Goal: Information Seeking & Learning: Learn about a topic

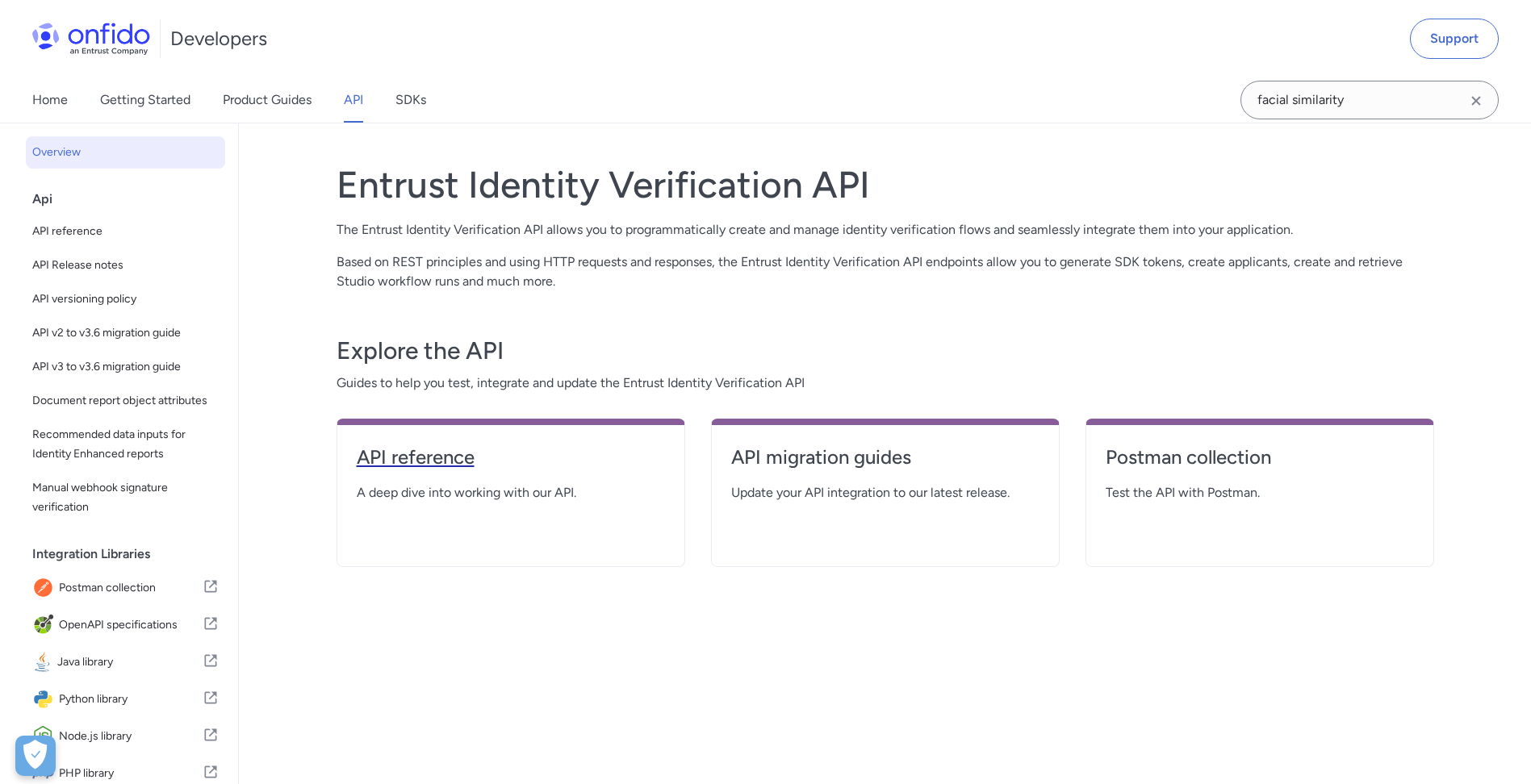
click at [408, 468] on h4 "API reference" at bounding box center [511, 457] width 308 height 26
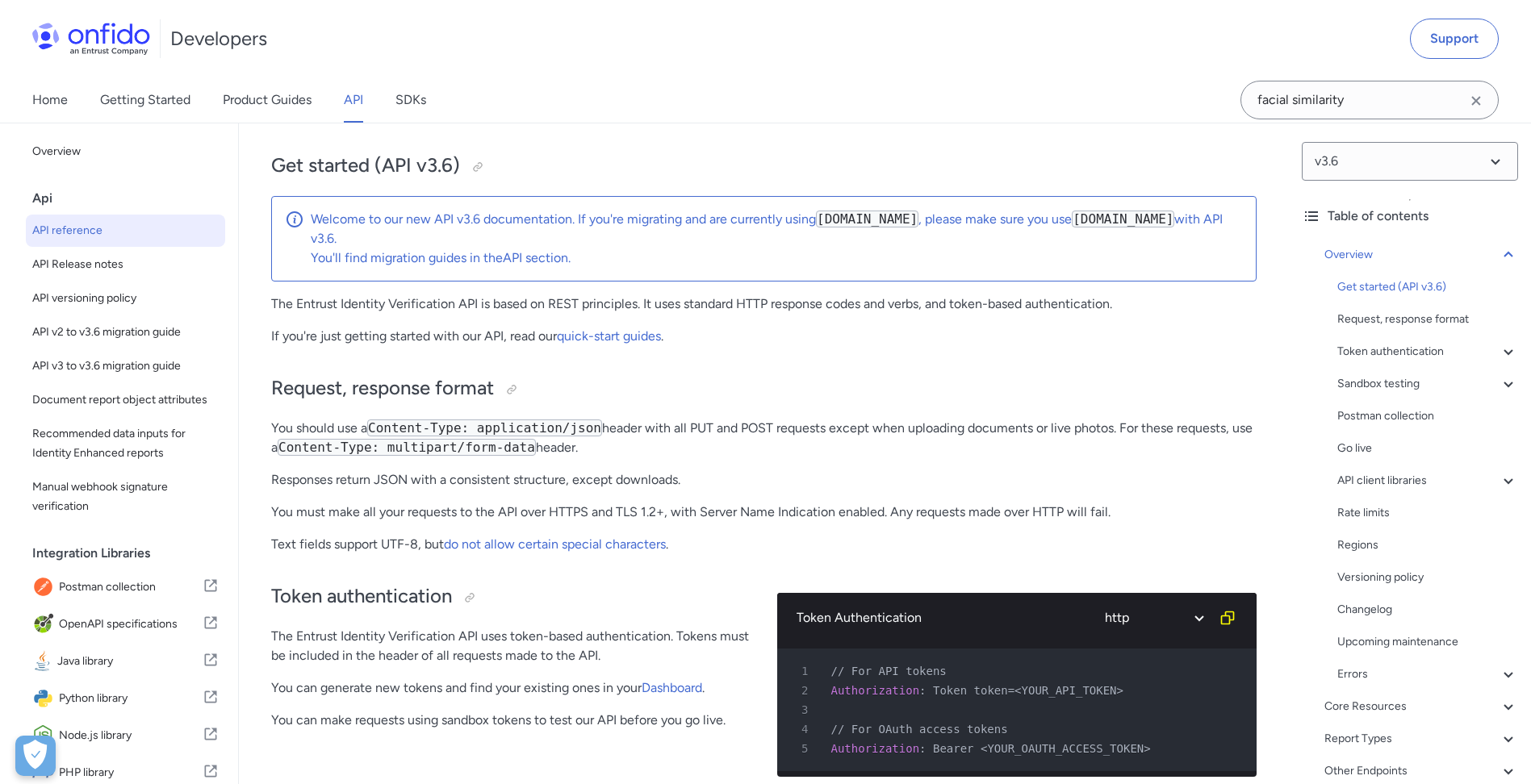
scroll to position [88, 0]
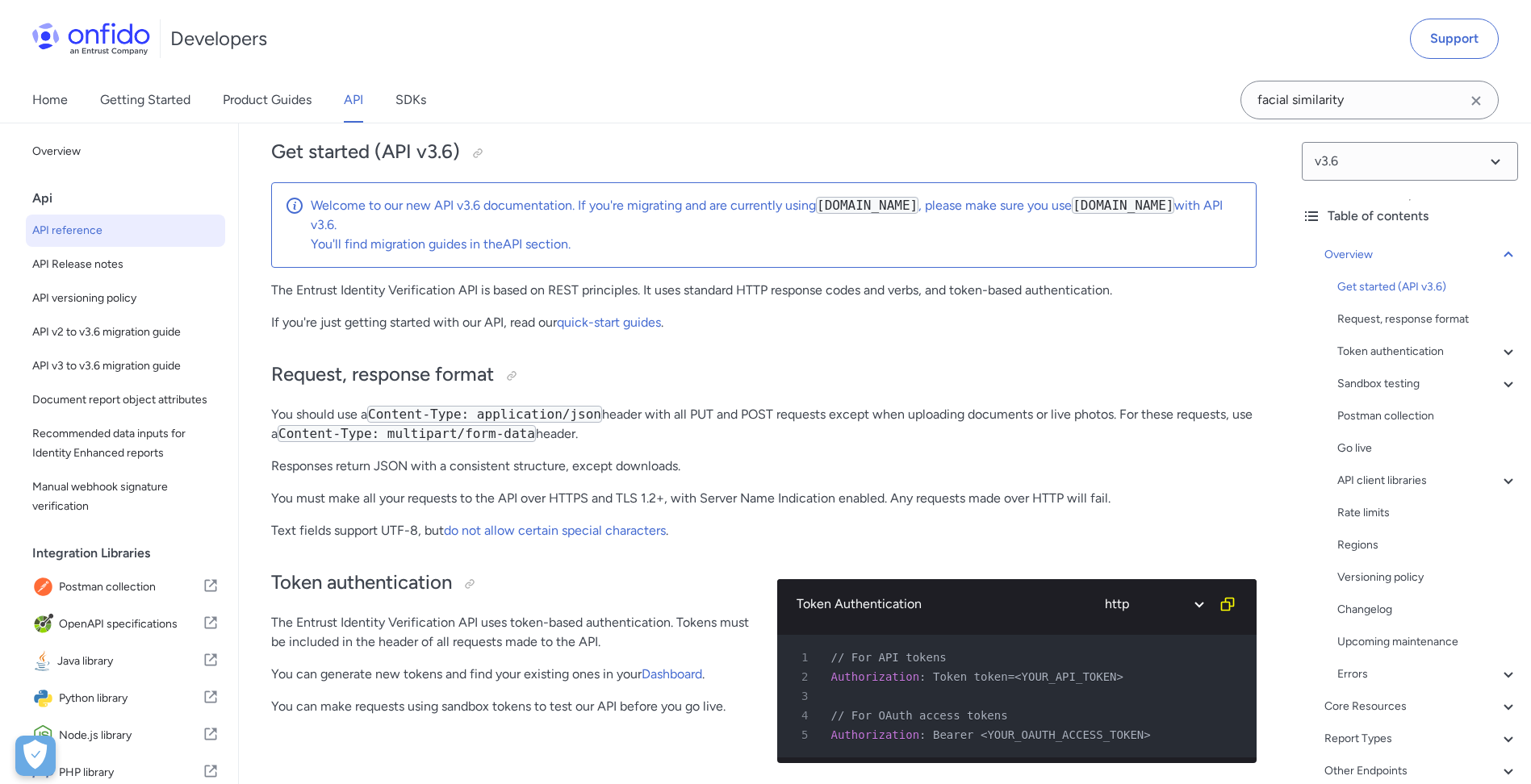
drag, startPoint x: 1121, startPoint y: 406, endPoint x: 1127, endPoint y: 439, distance: 33.5
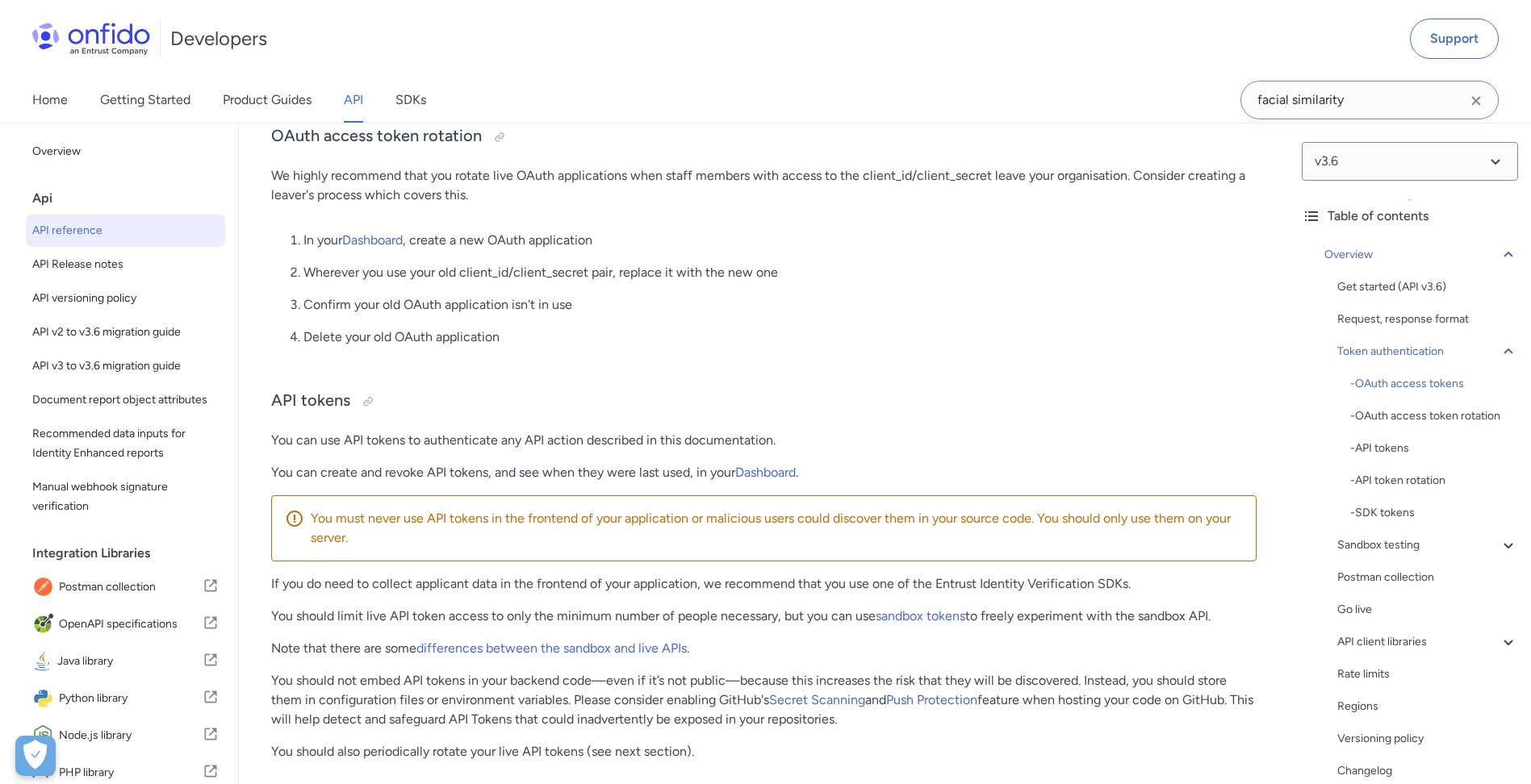
scroll to position [1034, 0]
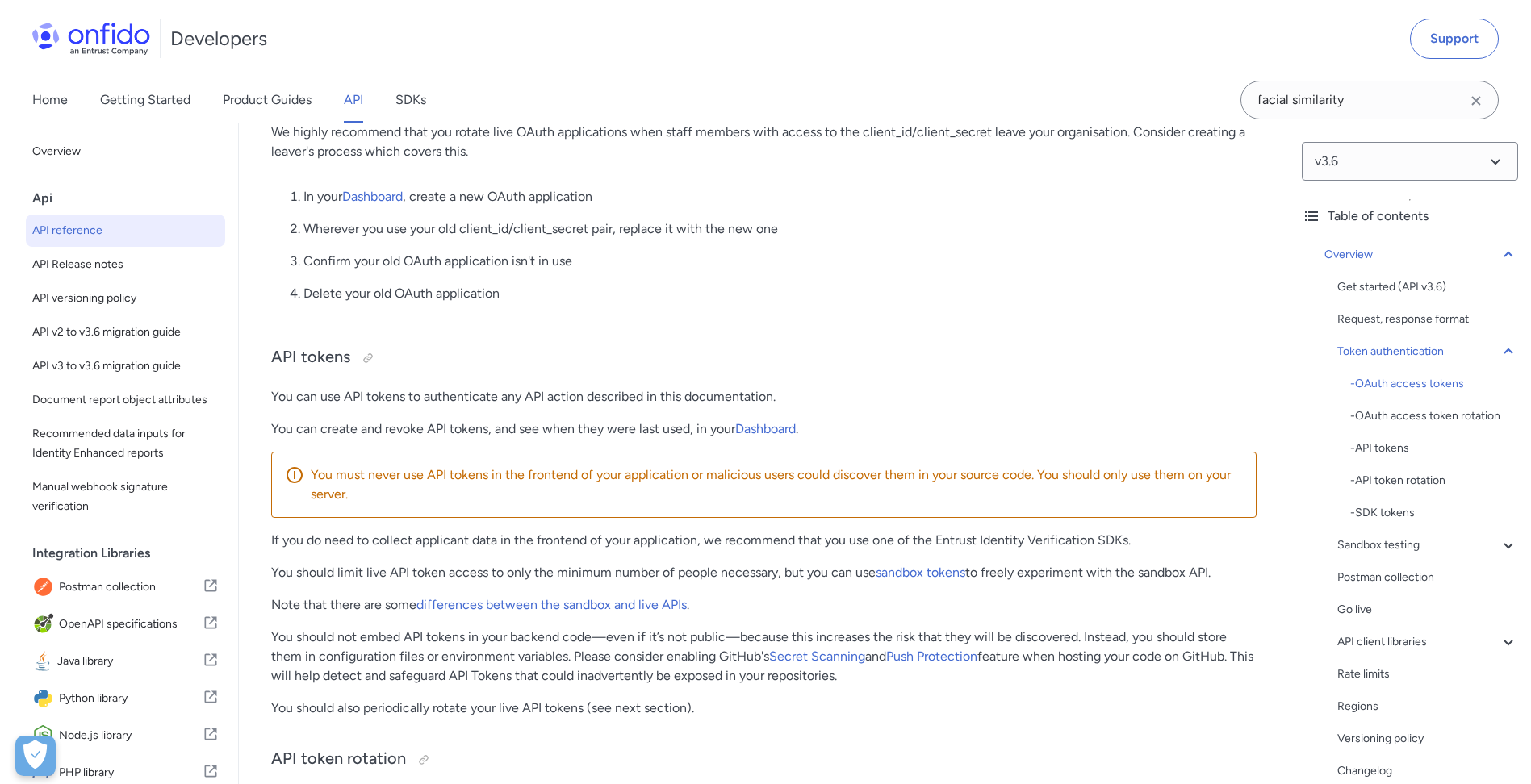
drag, startPoint x: 1262, startPoint y: 415, endPoint x: 1278, endPoint y: 499, distance: 85.5
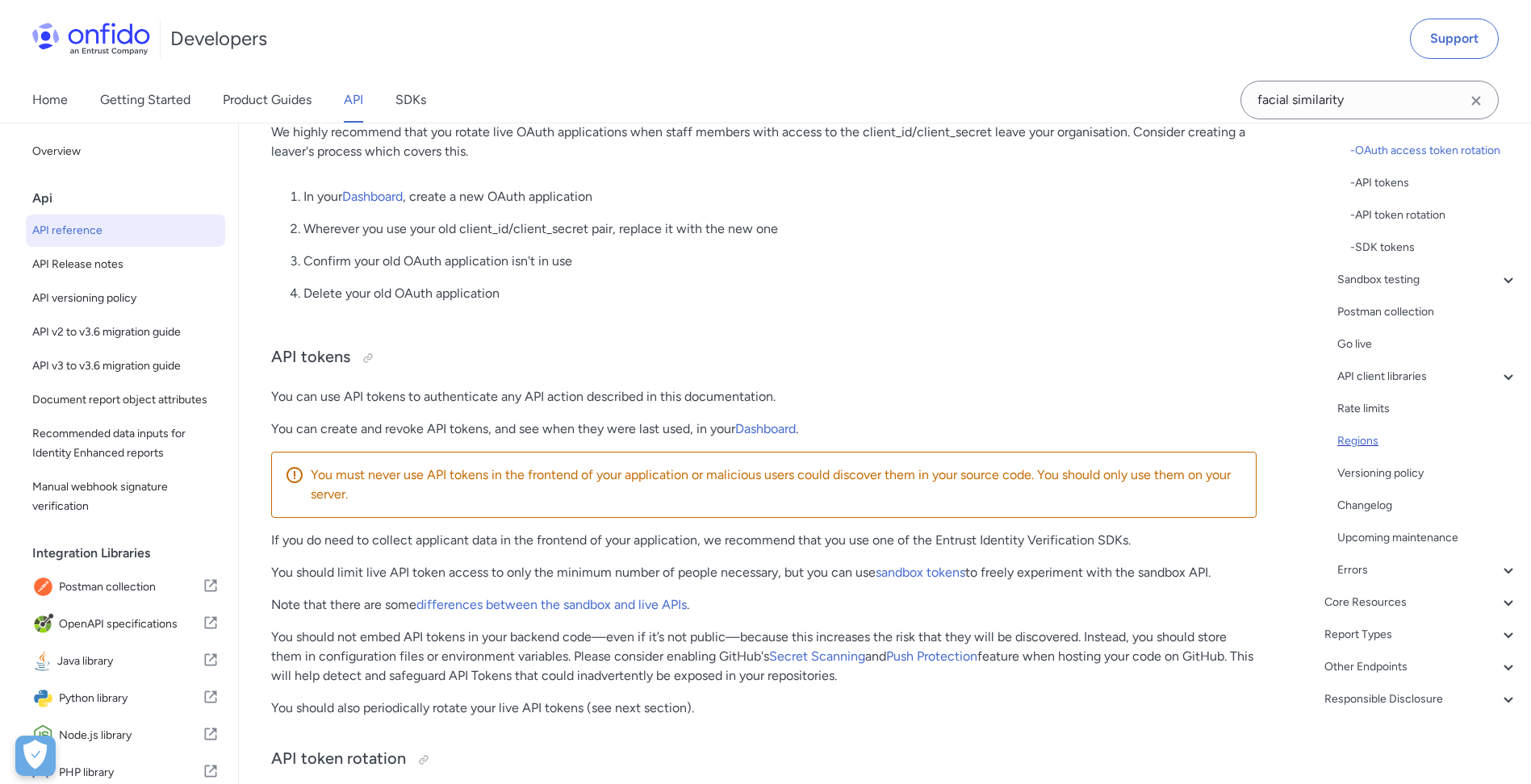
scroll to position [268, 0]
click at [1374, 662] on div "Other Endpoints" at bounding box center [1421, 664] width 194 height 19
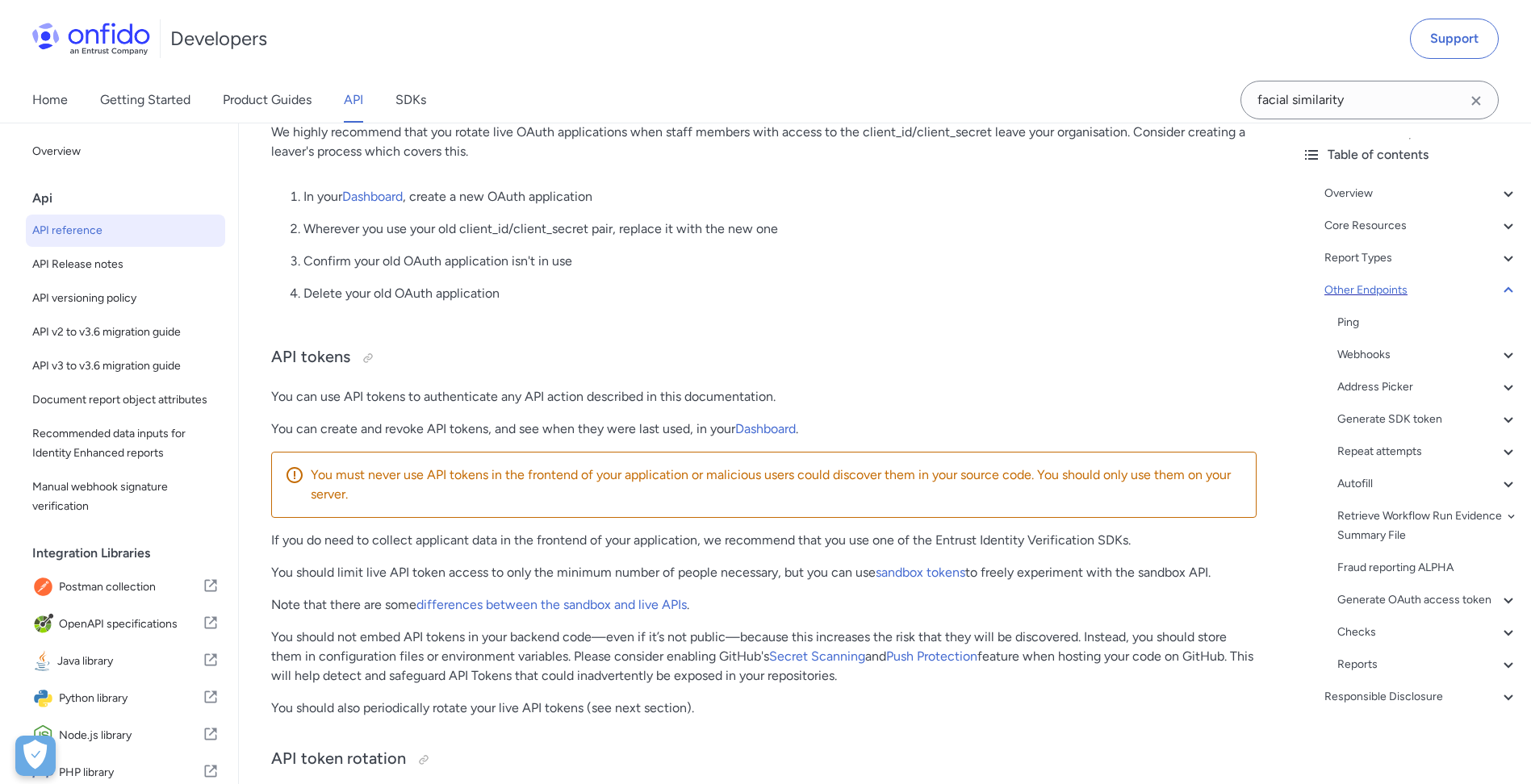
scroll to position [81, 0]
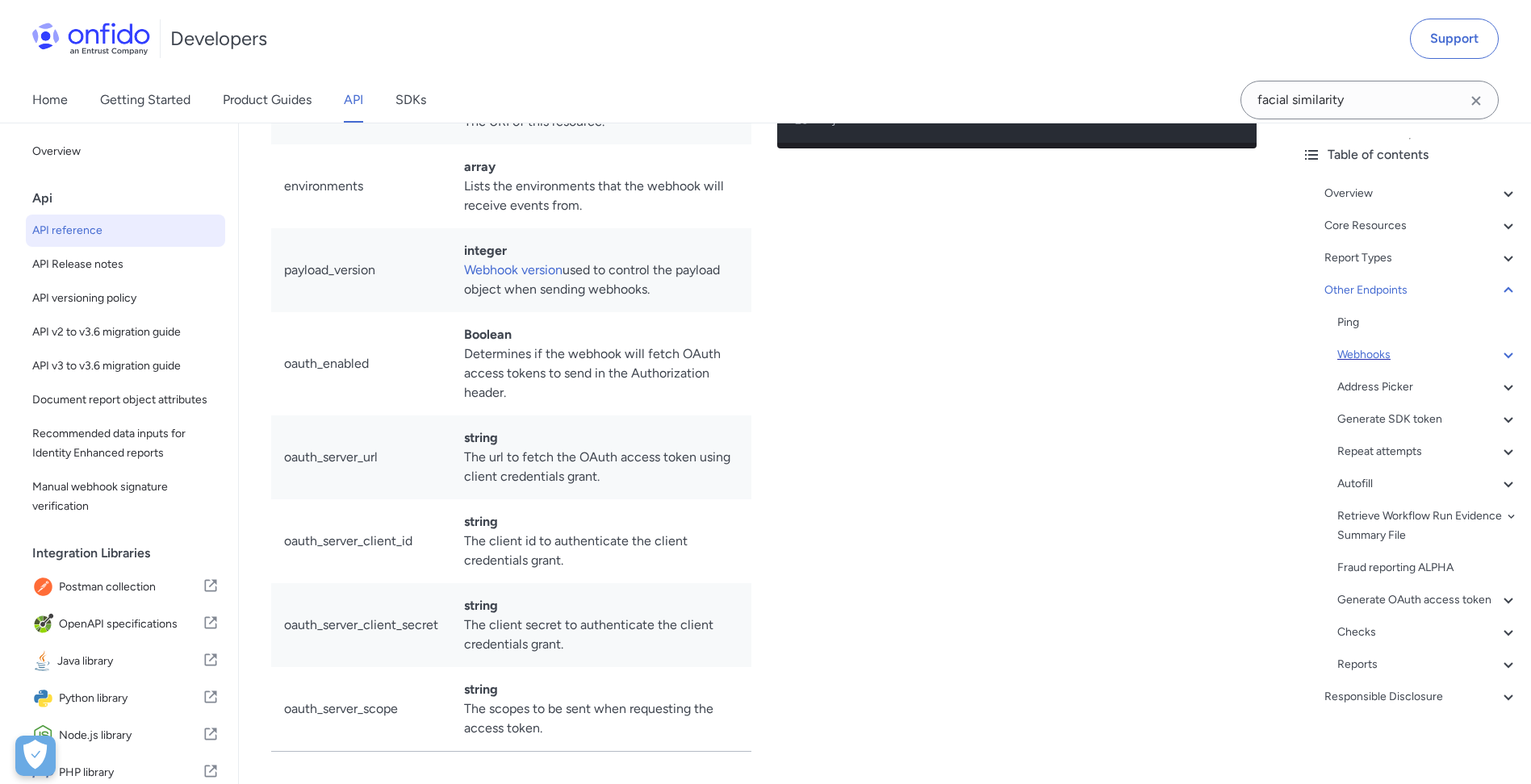
click at [1360, 346] on div "Webhooks" at bounding box center [1428, 355] width 181 height 19
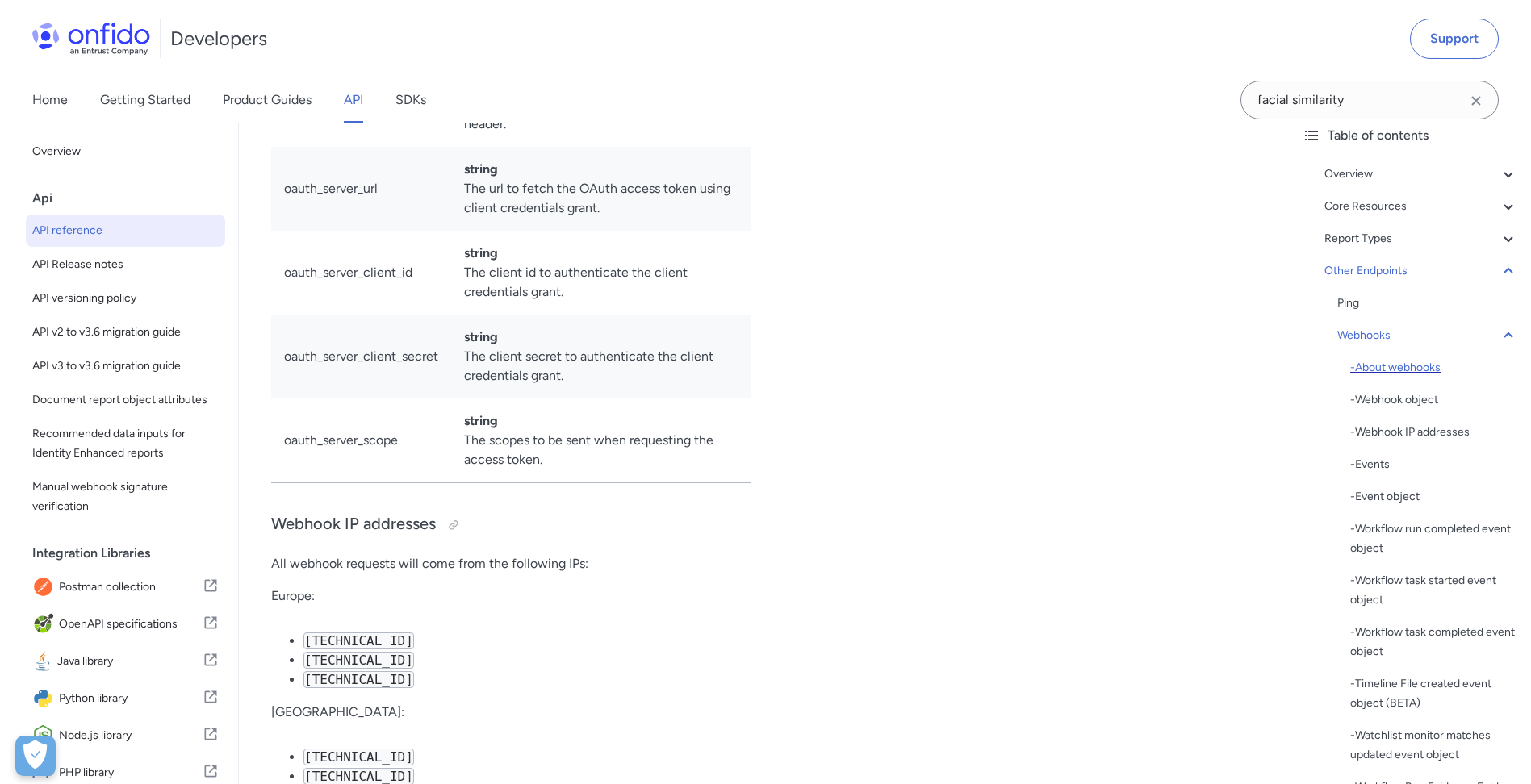
click at [1419, 375] on div "- About webhooks" at bounding box center [1434, 368] width 167 height 19
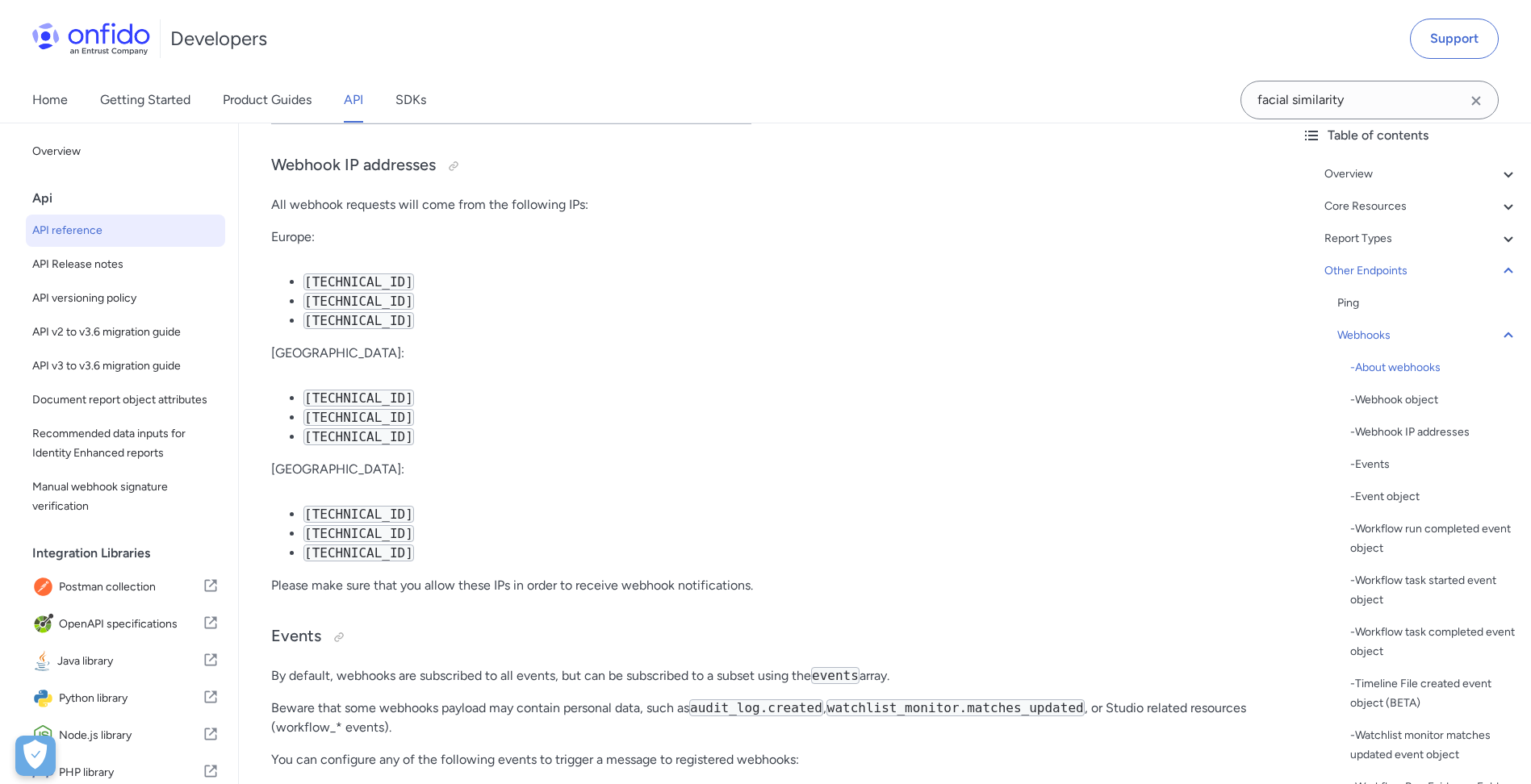
scroll to position [121885, 0]
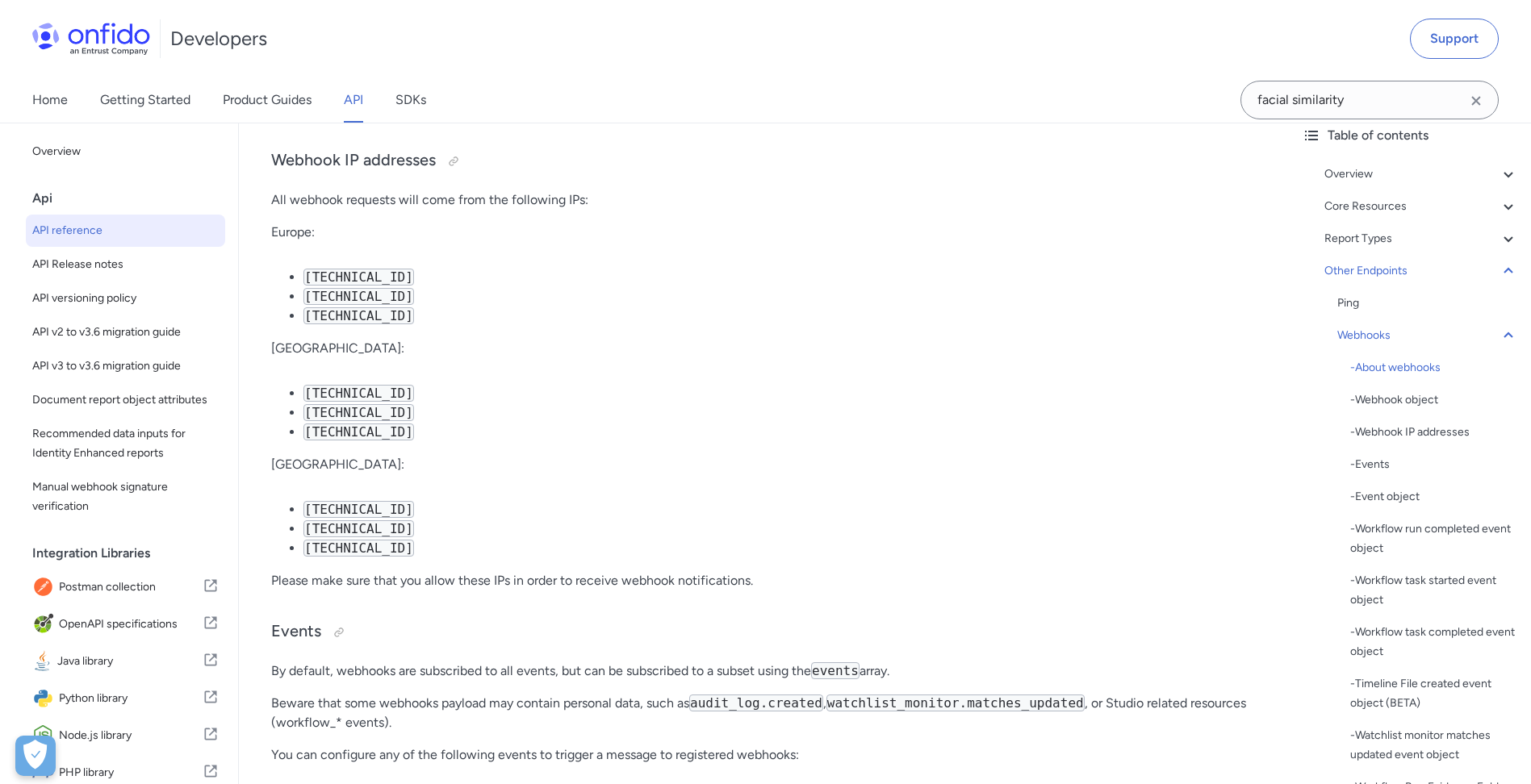
drag, startPoint x: 510, startPoint y: 292, endPoint x: 537, endPoint y: 311, distance: 33.0
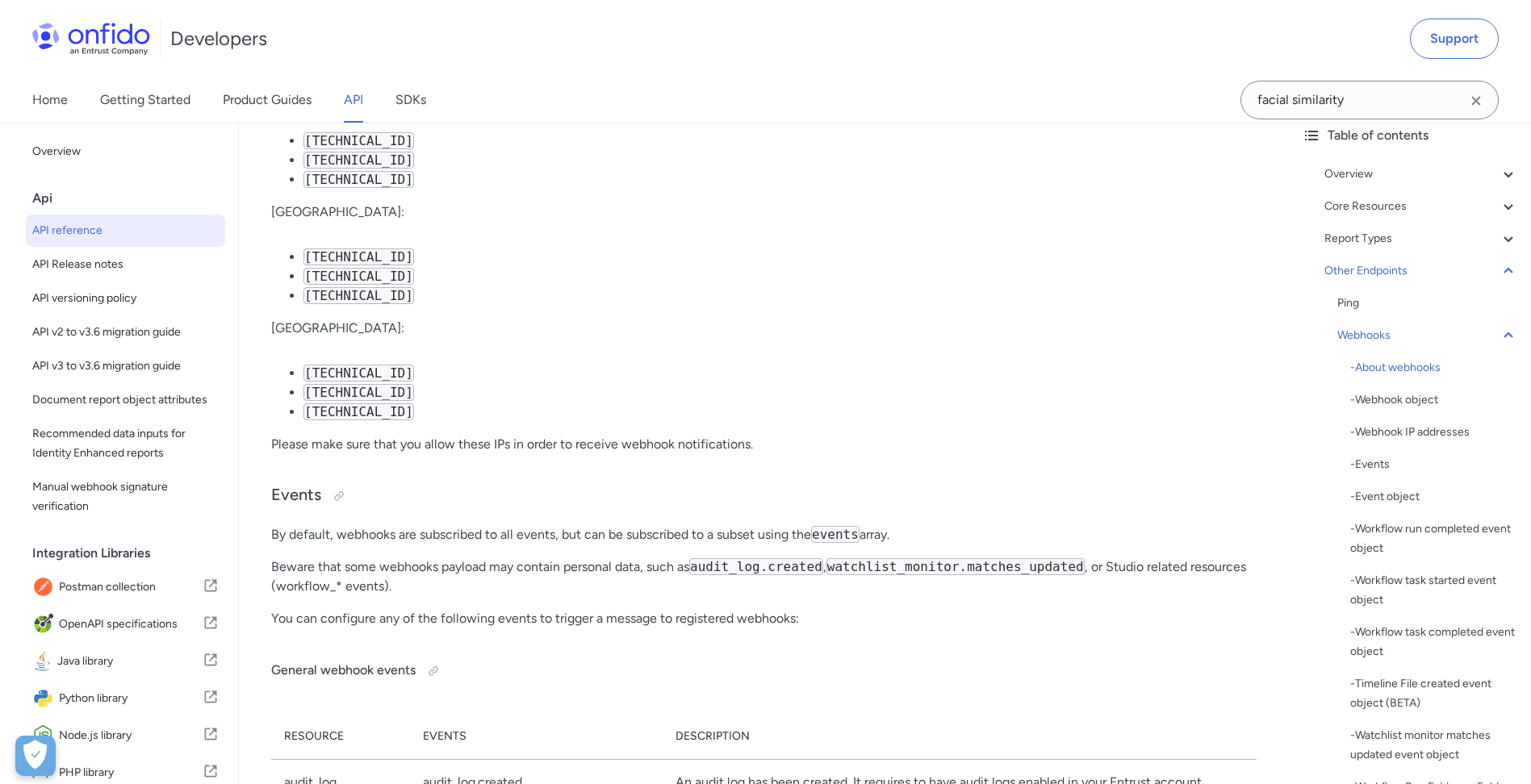
drag, startPoint x: 437, startPoint y: 319, endPoint x: 446, endPoint y: 356, distance: 38.1
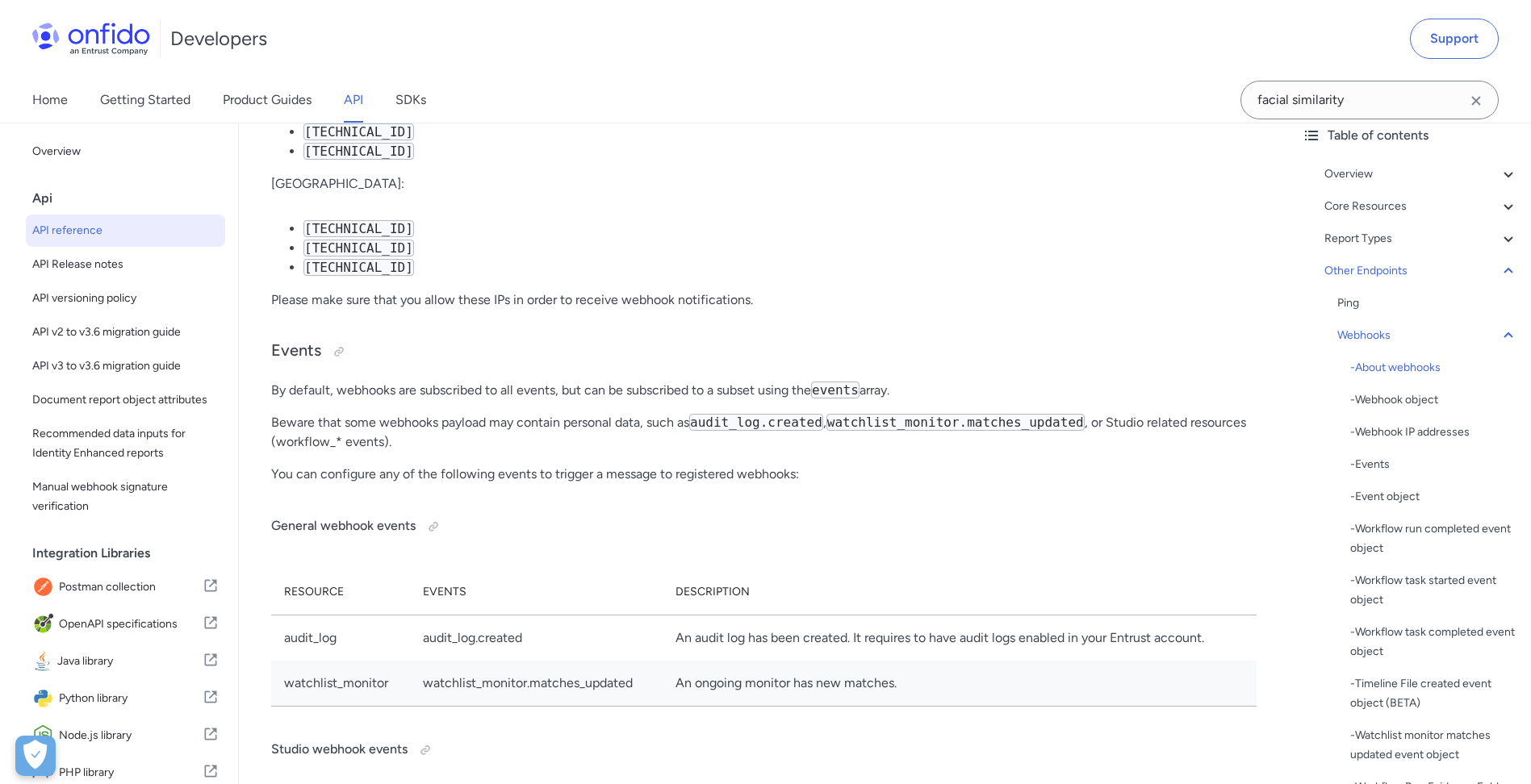
drag, startPoint x: 559, startPoint y: 362, endPoint x: 568, endPoint y: 394, distance: 33.2
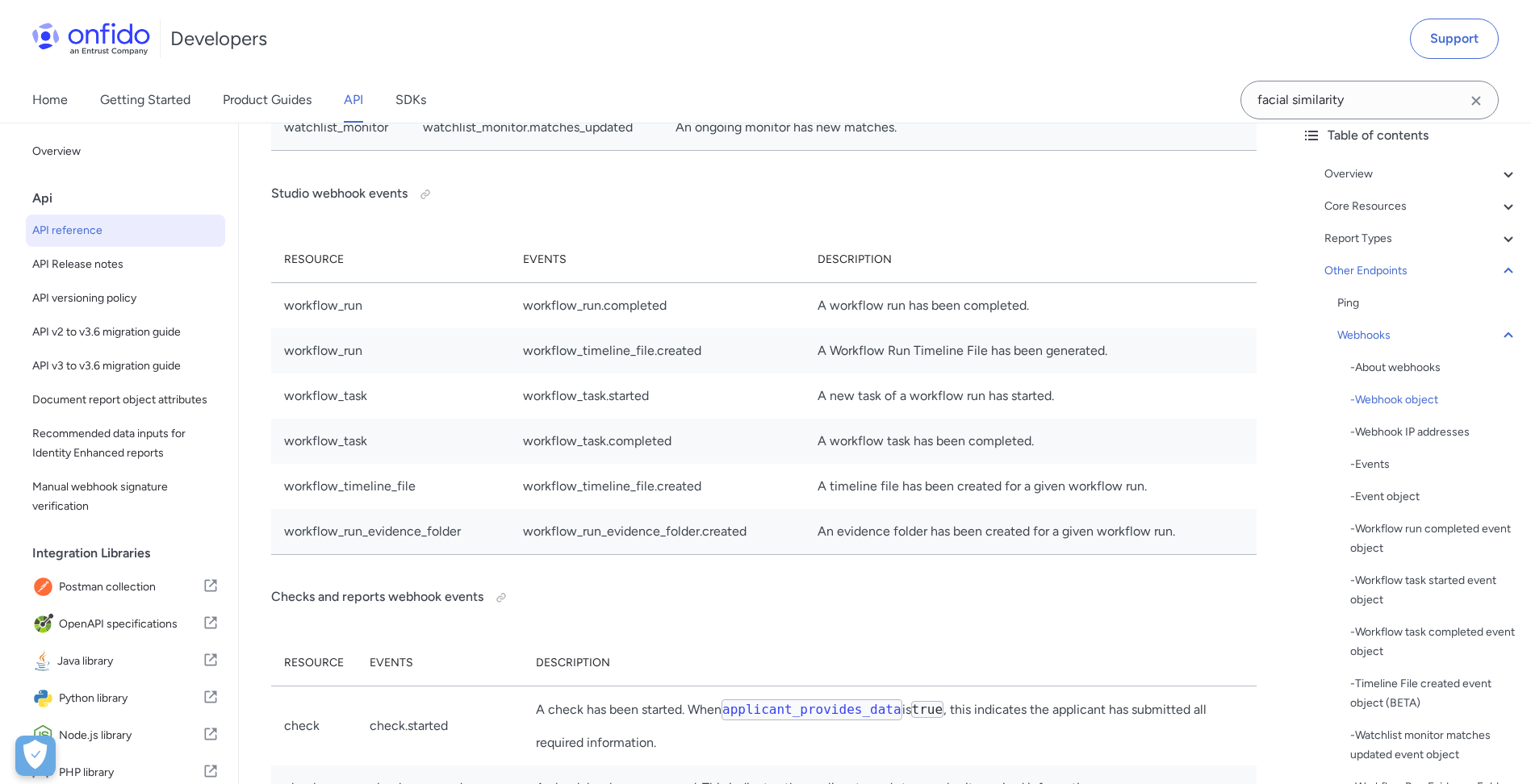
scroll to position [122752, 0]
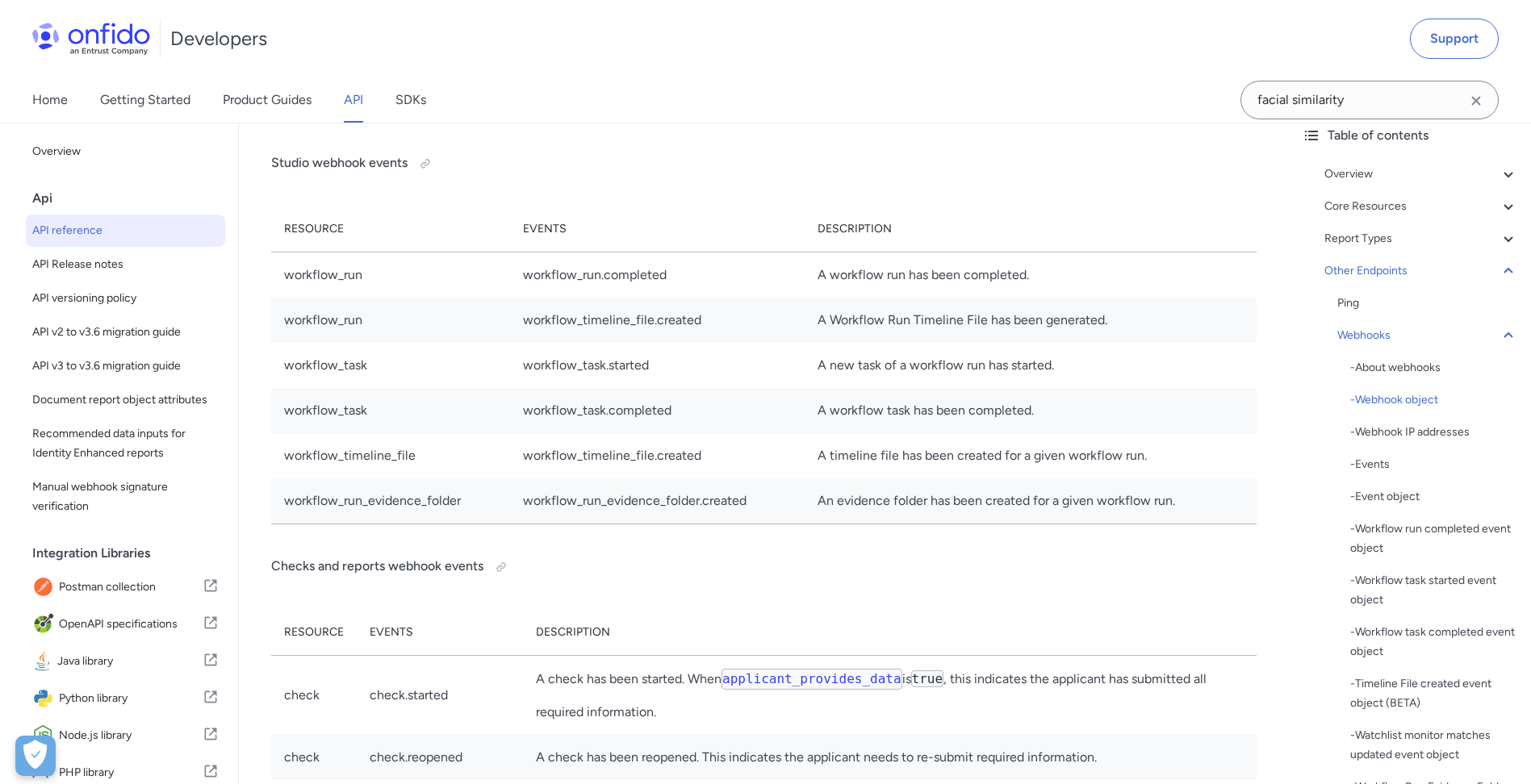
drag, startPoint x: 594, startPoint y: 328, endPoint x: 608, endPoint y: 364, distance: 38.6
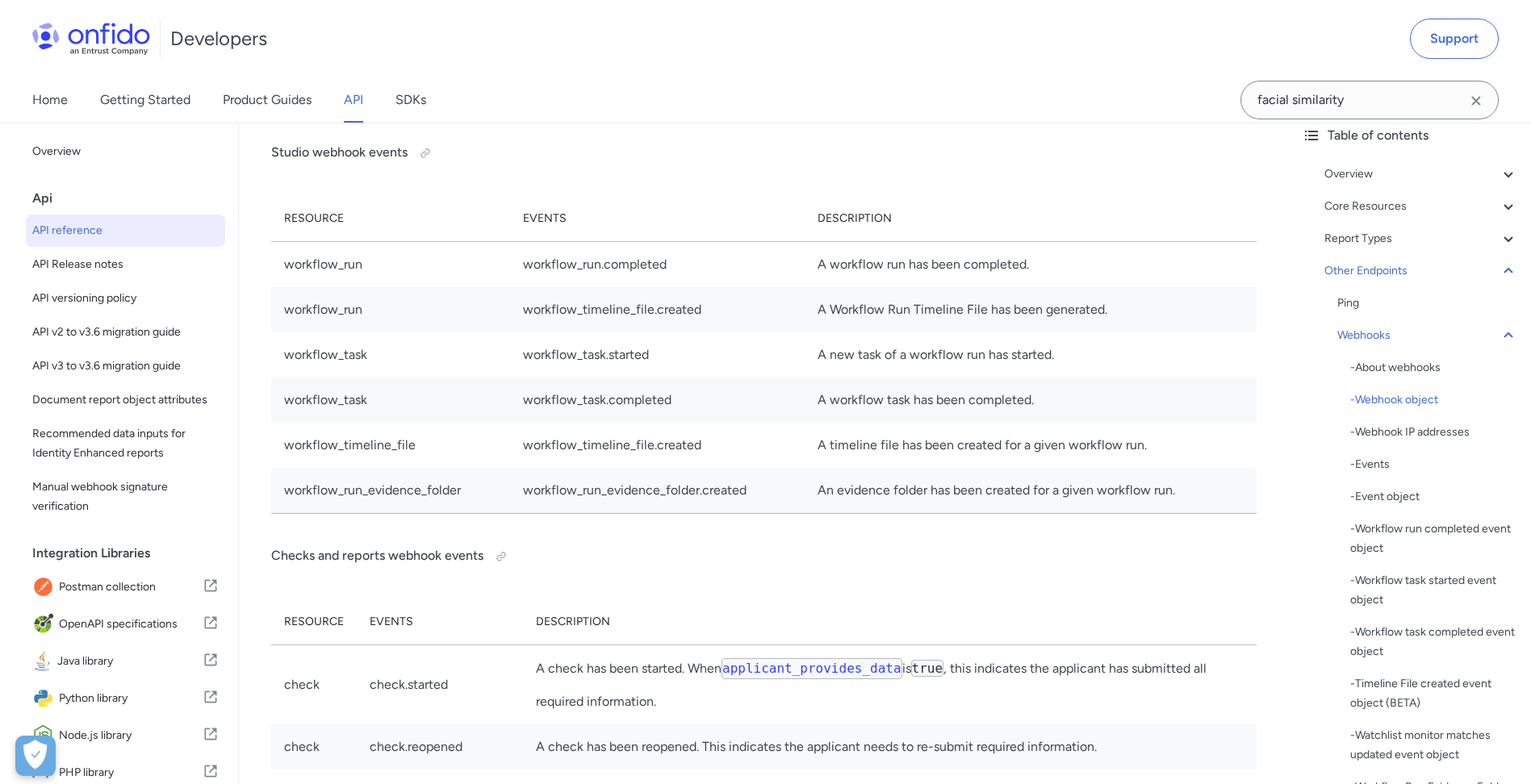
scroll to position [122771, 0]
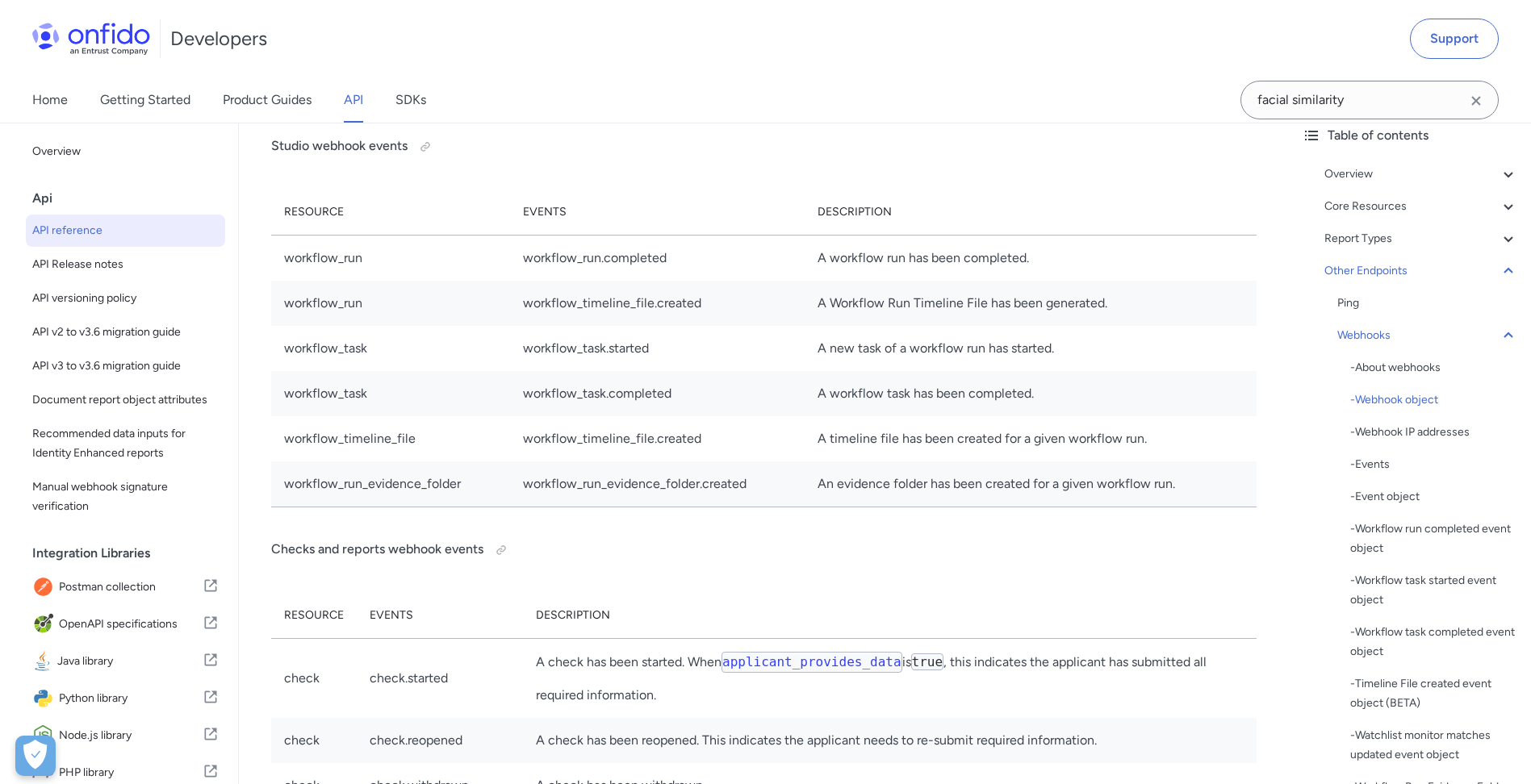
drag, startPoint x: 757, startPoint y: 345, endPoint x: 752, endPoint y: 360, distance: 15.8
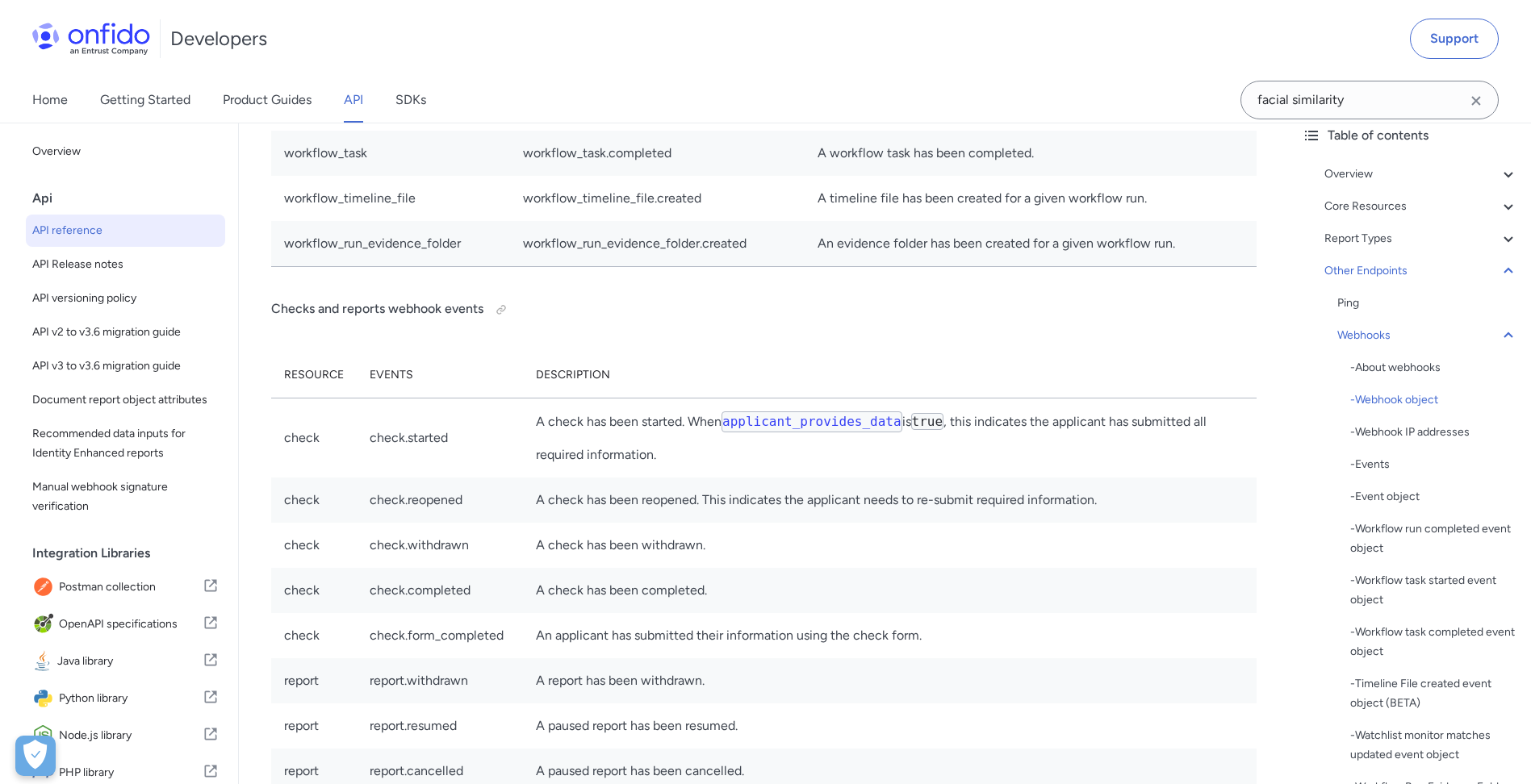
scroll to position [123009, 0]
drag, startPoint x: 763, startPoint y: 349, endPoint x: 814, endPoint y: 338, distance: 52.2
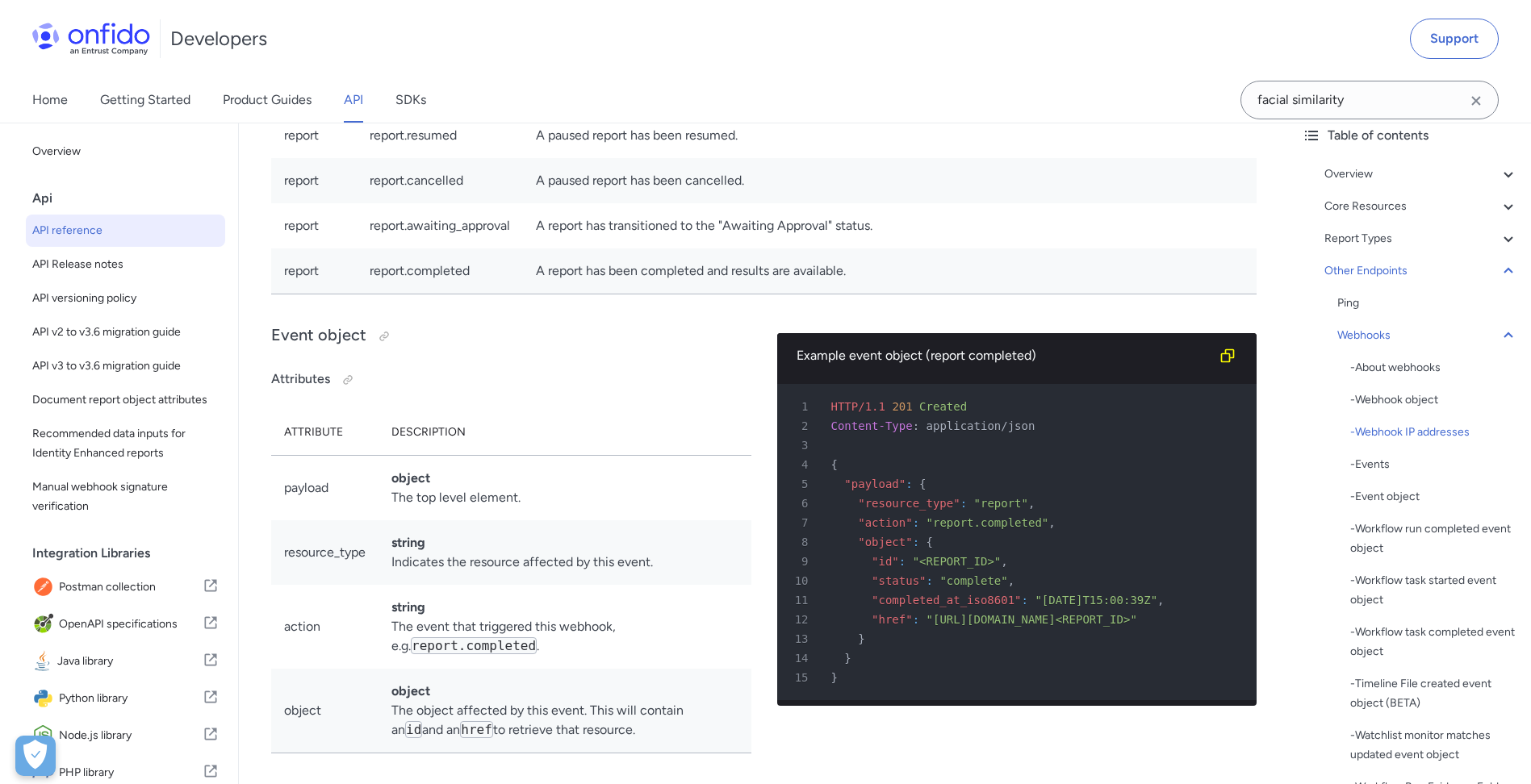
scroll to position [123574, 0]
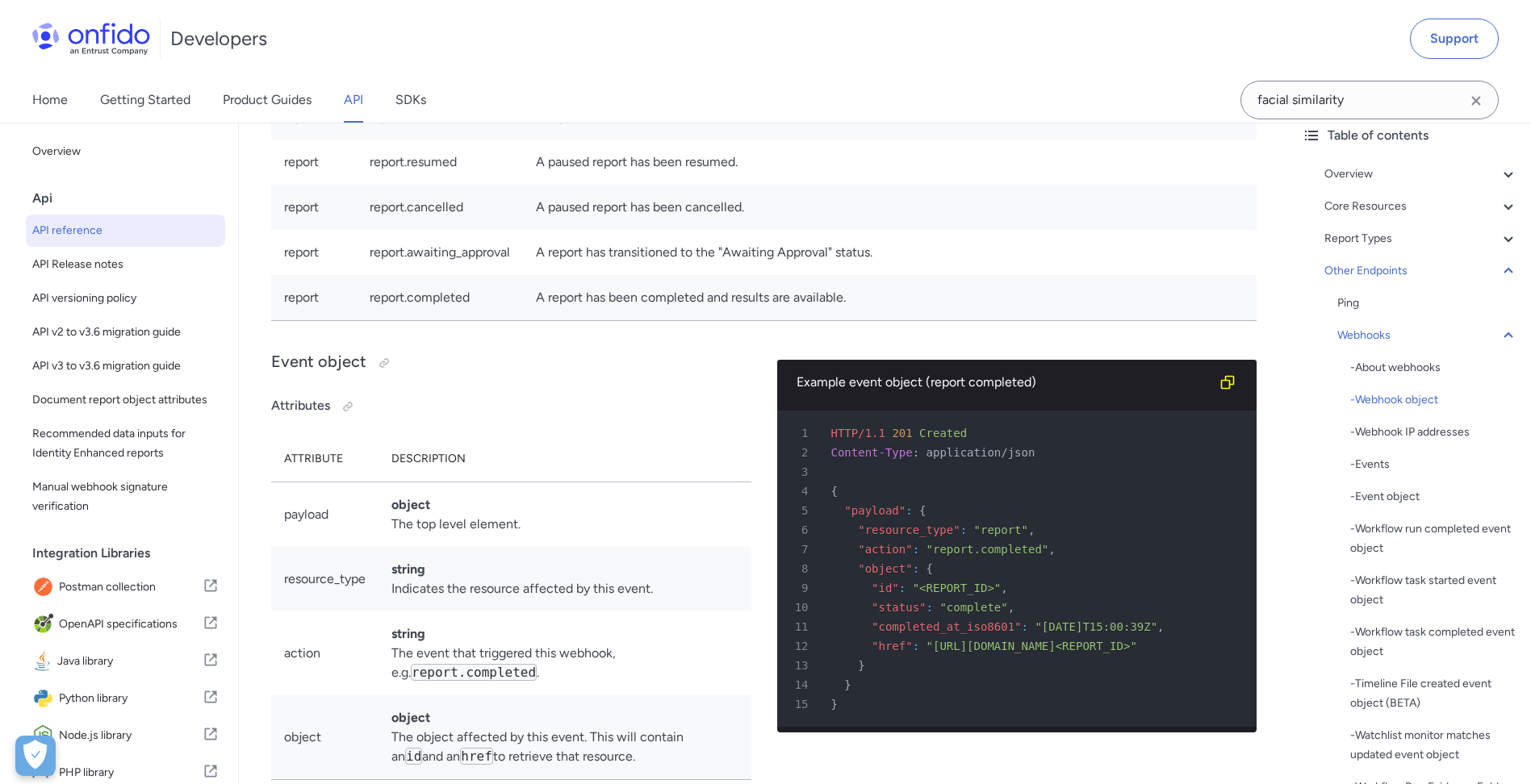
drag, startPoint x: 304, startPoint y: 357, endPoint x: 400, endPoint y: 394, distance: 102.9
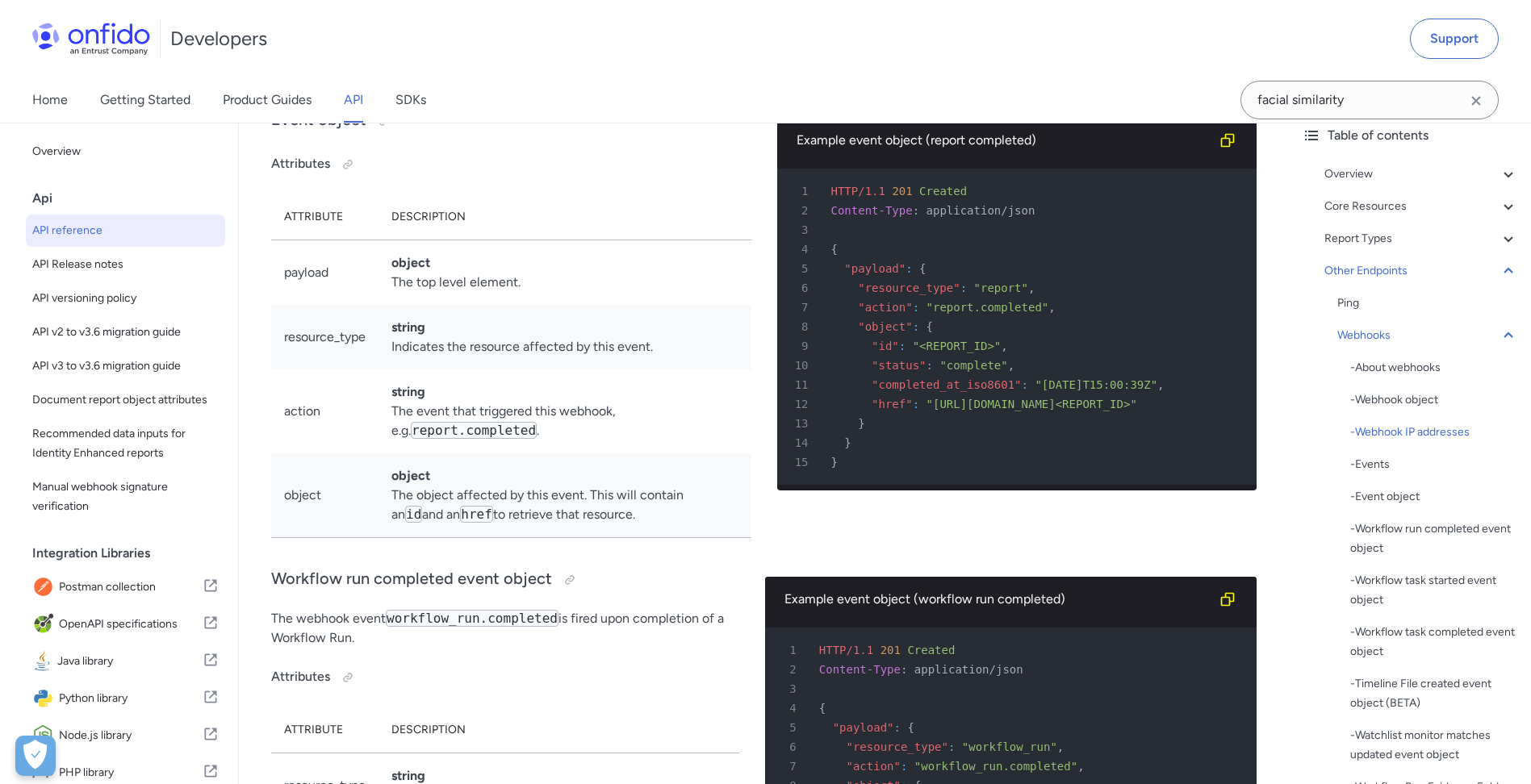
drag, startPoint x: 512, startPoint y: 438, endPoint x: 463, endPoint y: 496, distance: 75.9
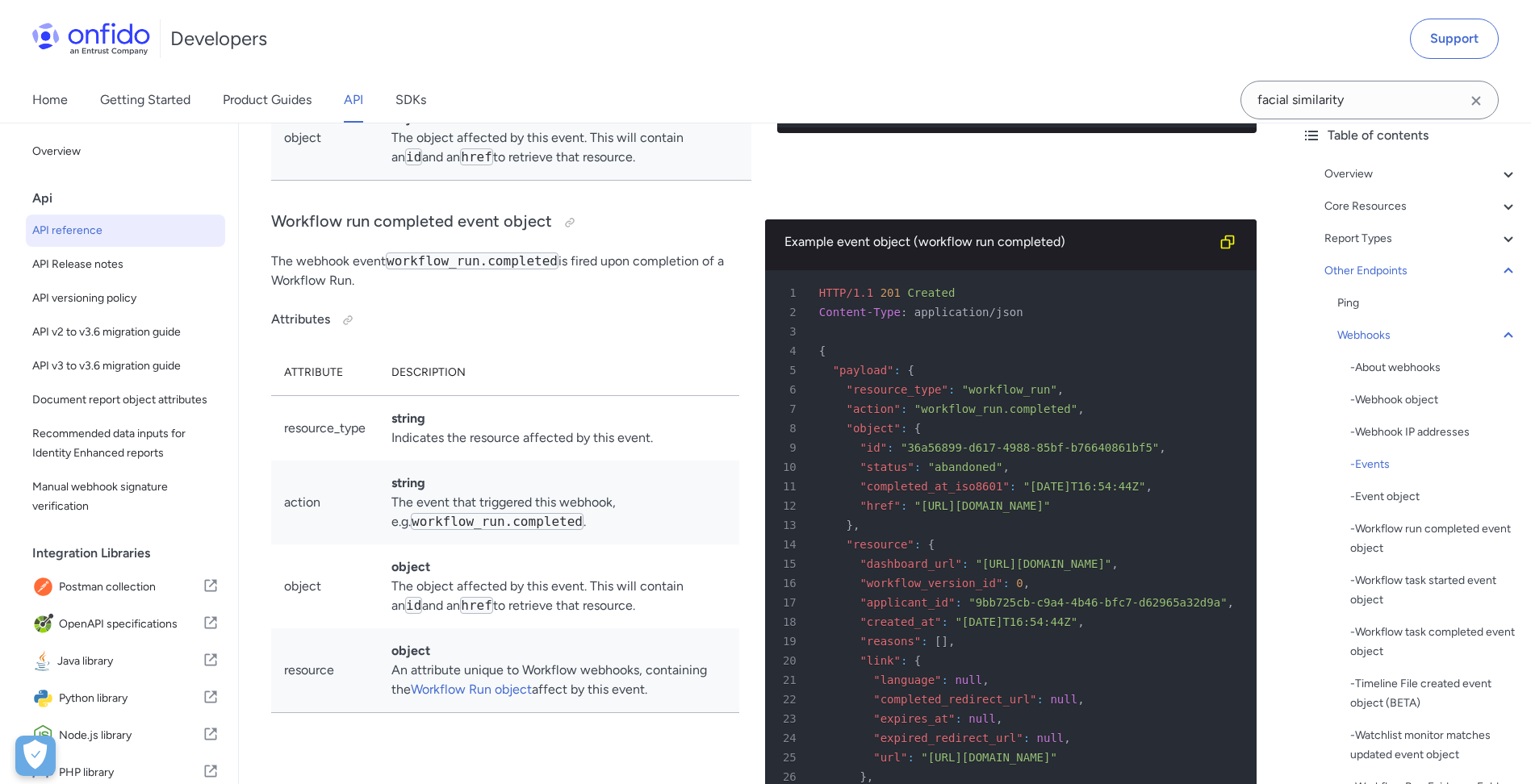
drag, startPoint x: 427, startPoint y: 483, endPoint x: 428, endPoint y: 536, distance: 53.0
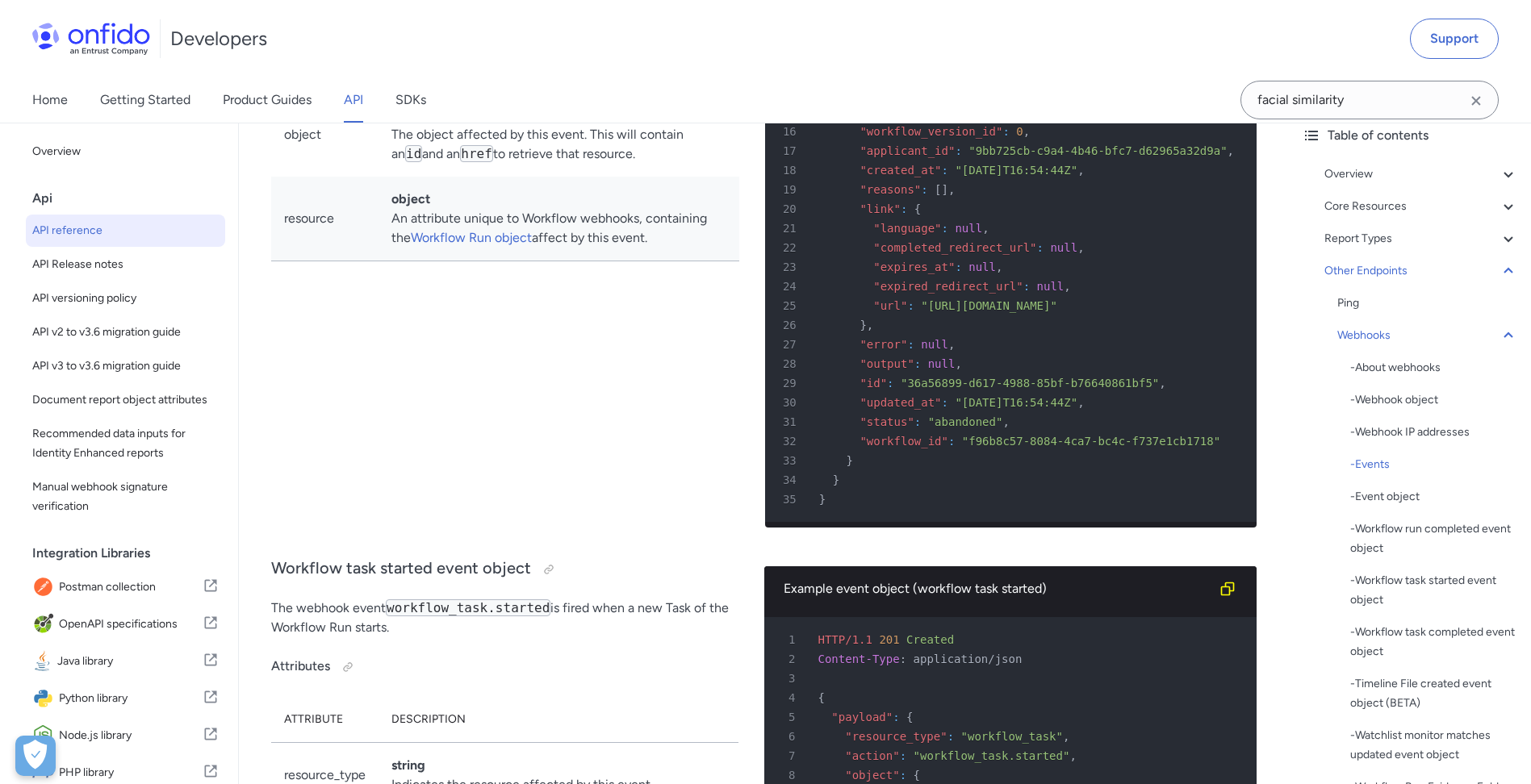
drag, startPoint x: 426, startPoint y: 473, endPoint x: 447, endPoint y: 539, distance: 69.3
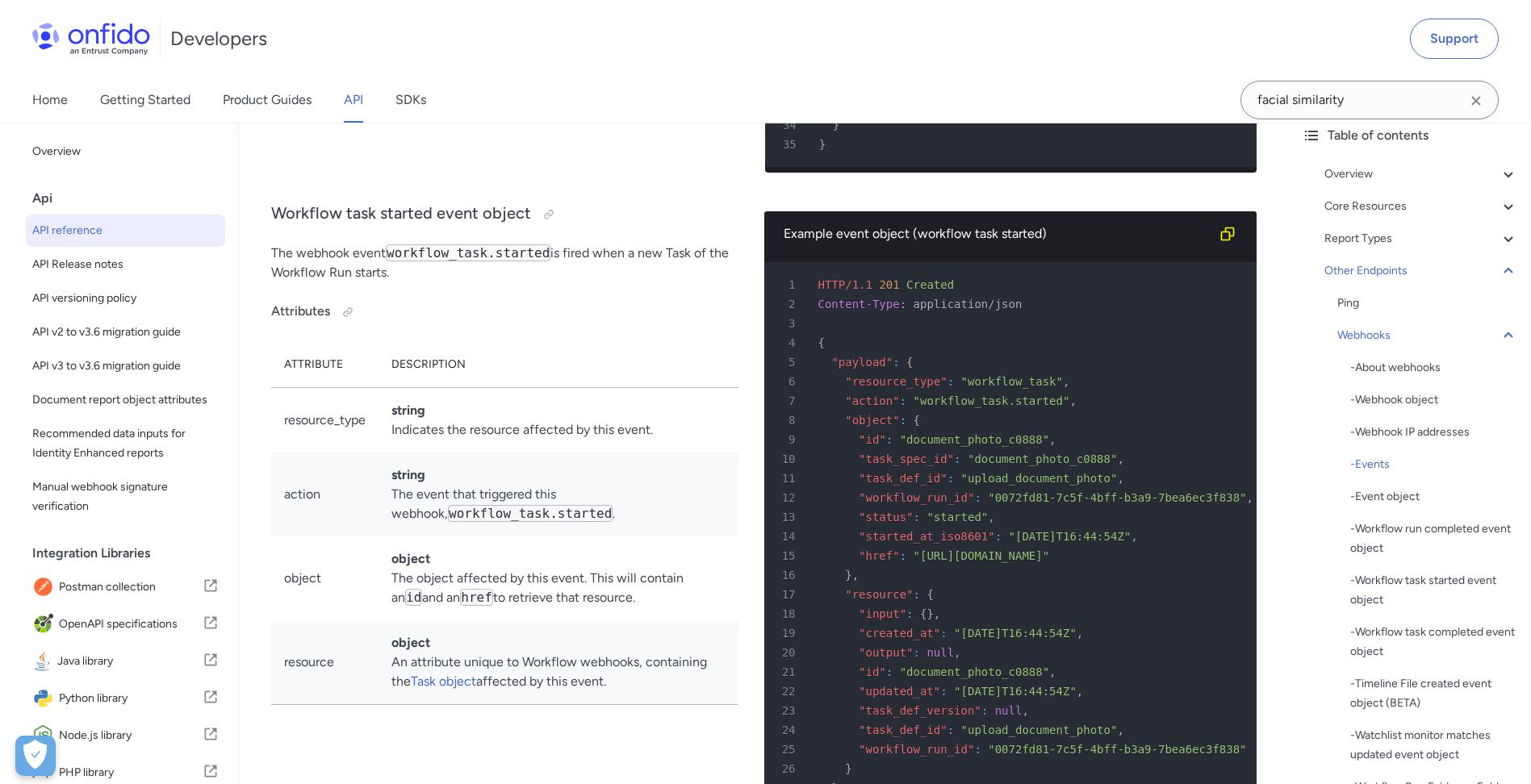
drag, startPoint x: 451, startPoint y: 510, endPoint x: 462, endPoint y: 577, distance: 67.9
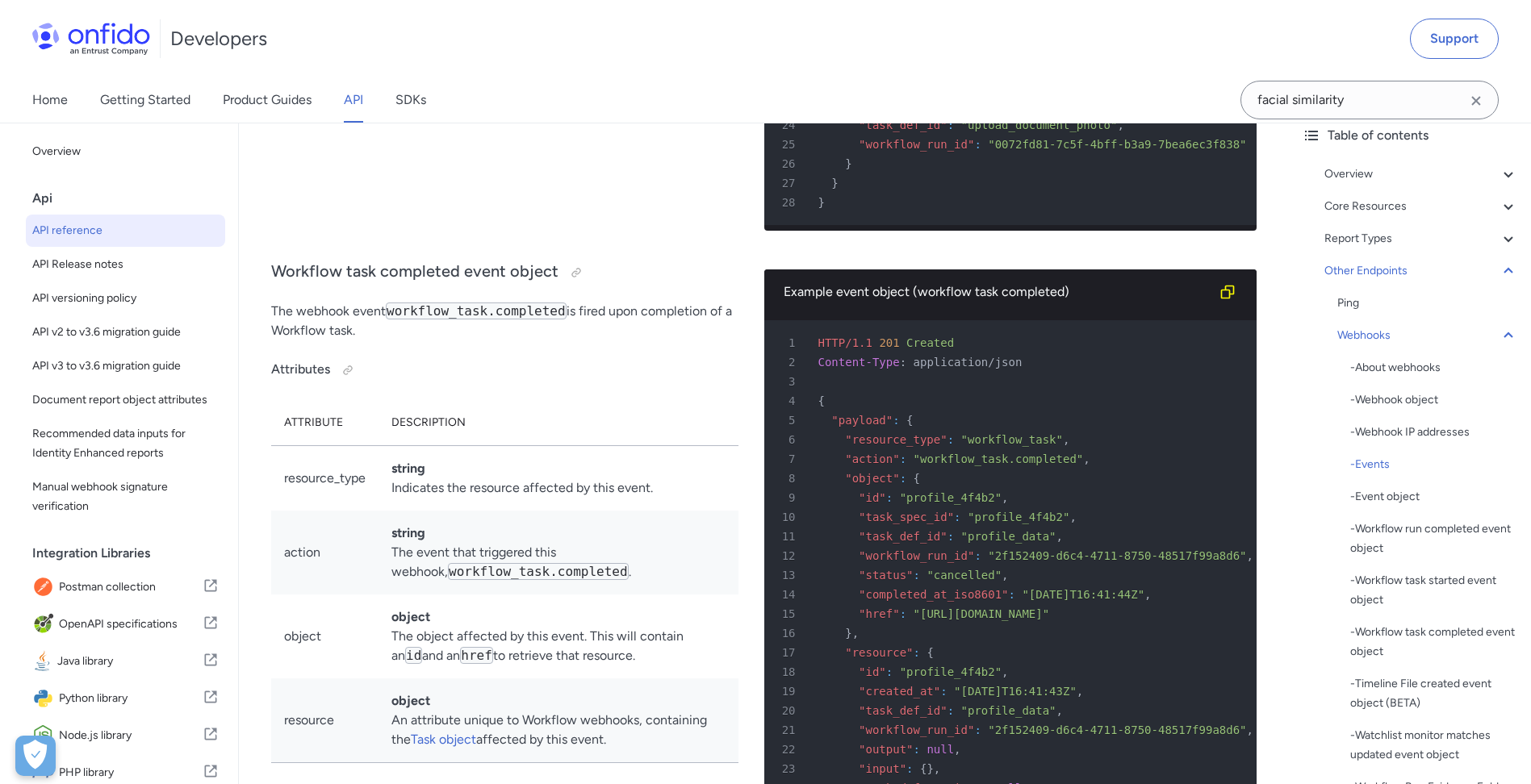
drag, startPoint x: 480, startPoint y: 485, endPoint x: 478, endPoint y: 587, distance: 102.0
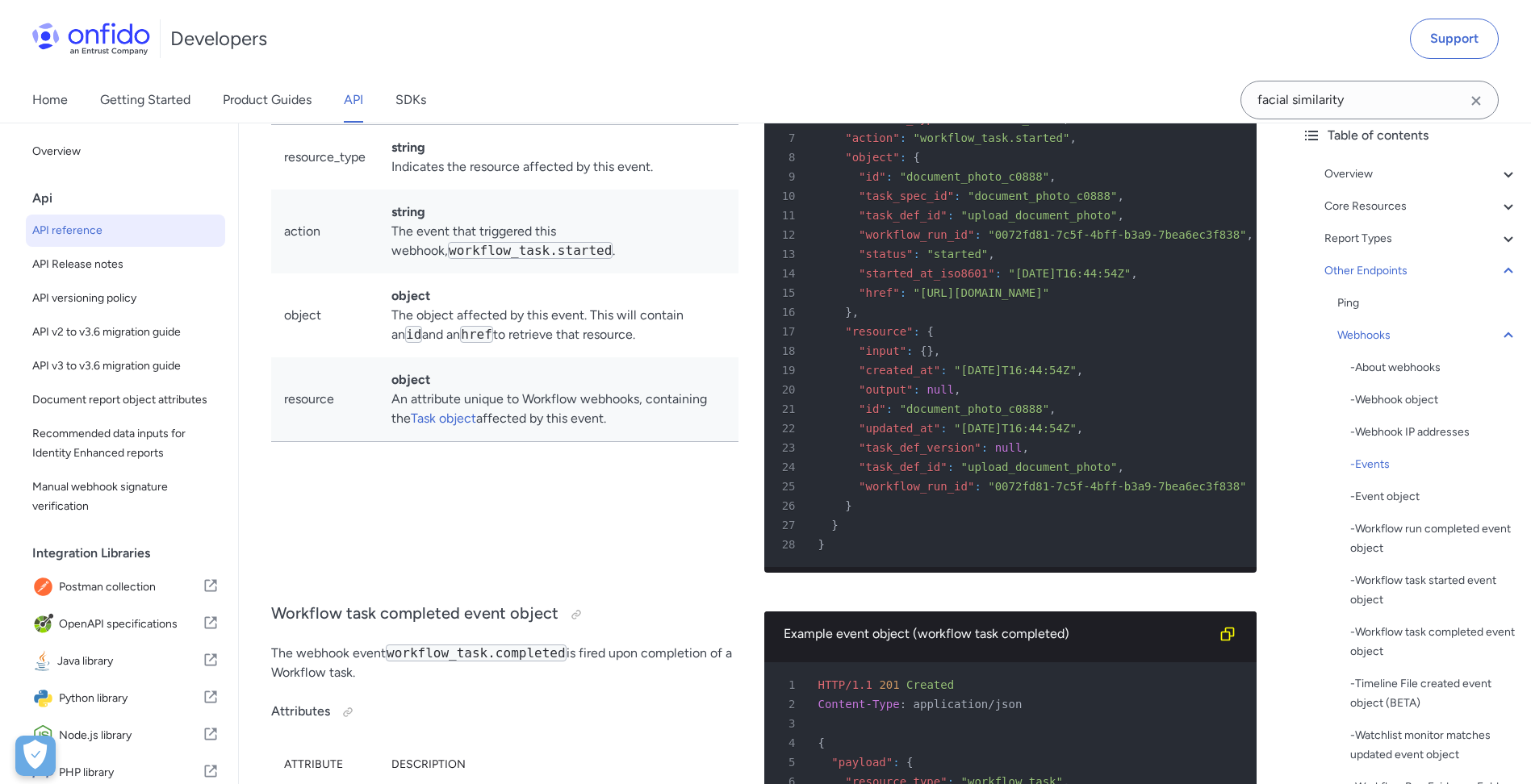
drag, startPoint x: 480, startPoint y: 557, endPoint x: 488, endPoint y: 485, distance: 72.4
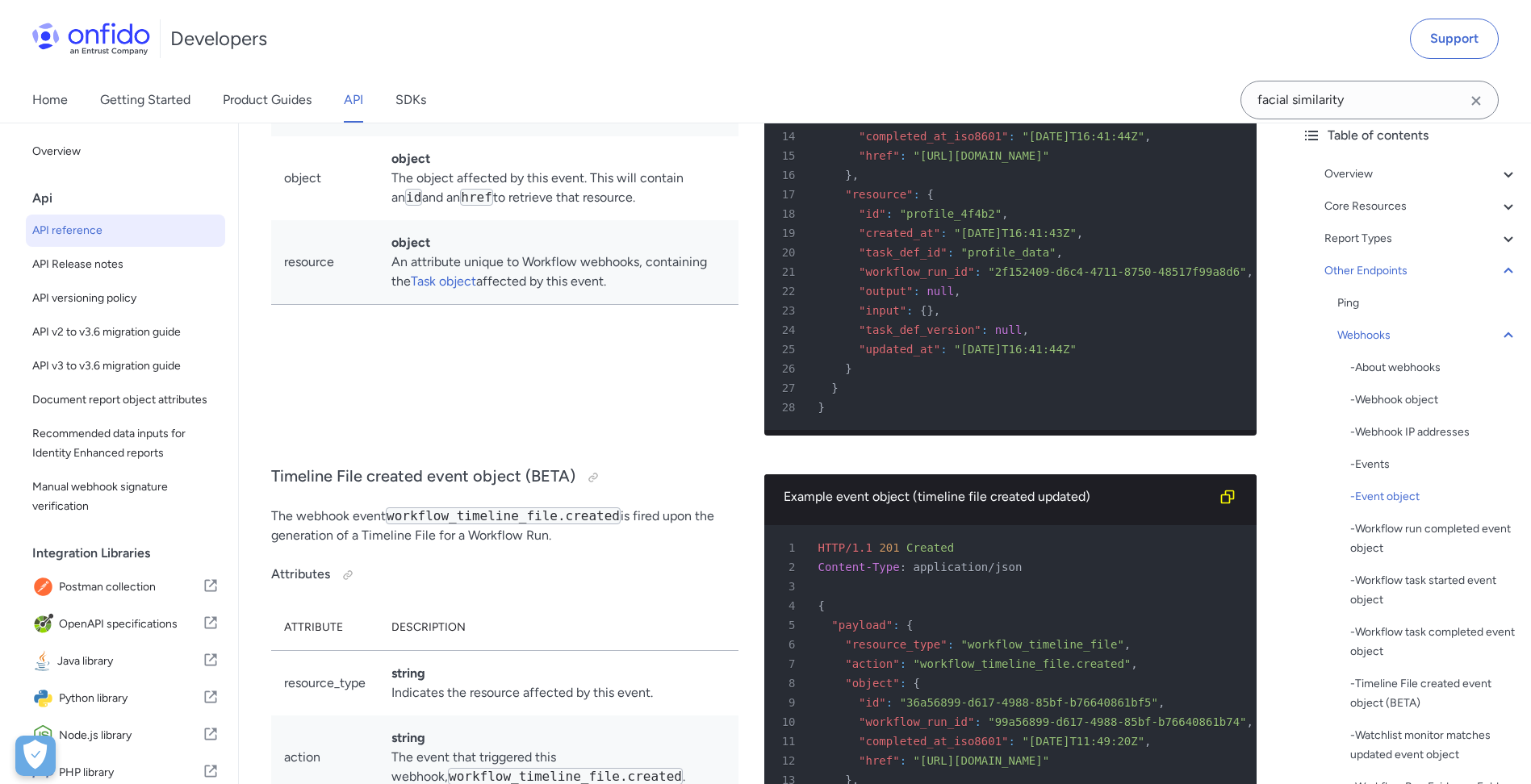
drag, startPoint x: 489, startPoint y: 485, endPoint x: 494, endPoint y: 557, distance: 72.2
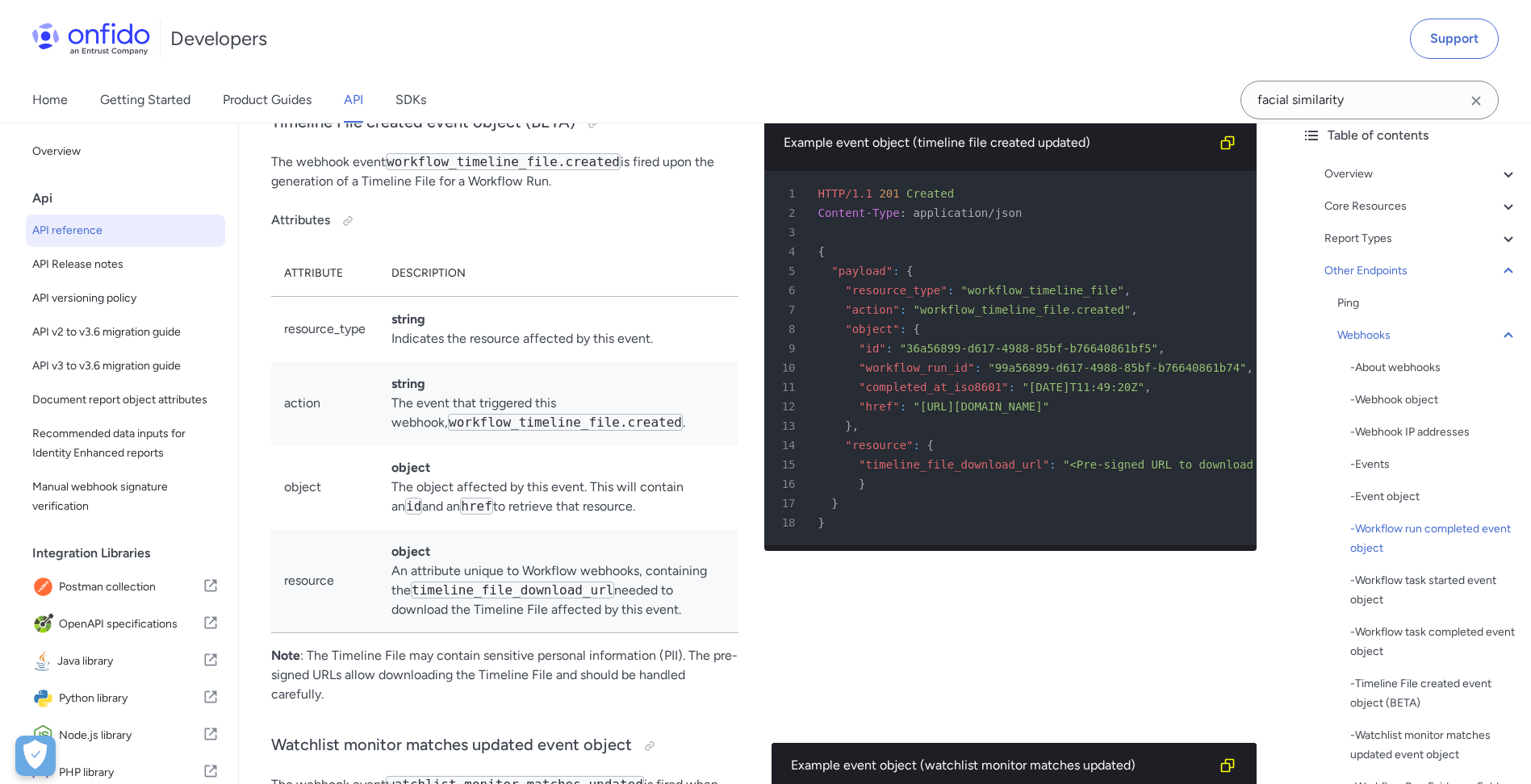
drag, startPoint x: 576, startPoint y: 407, endPoint x: 562, endPoint y: 478, distance: 72.4
